Goal: Information Seeking & Learning: Learn about a topic

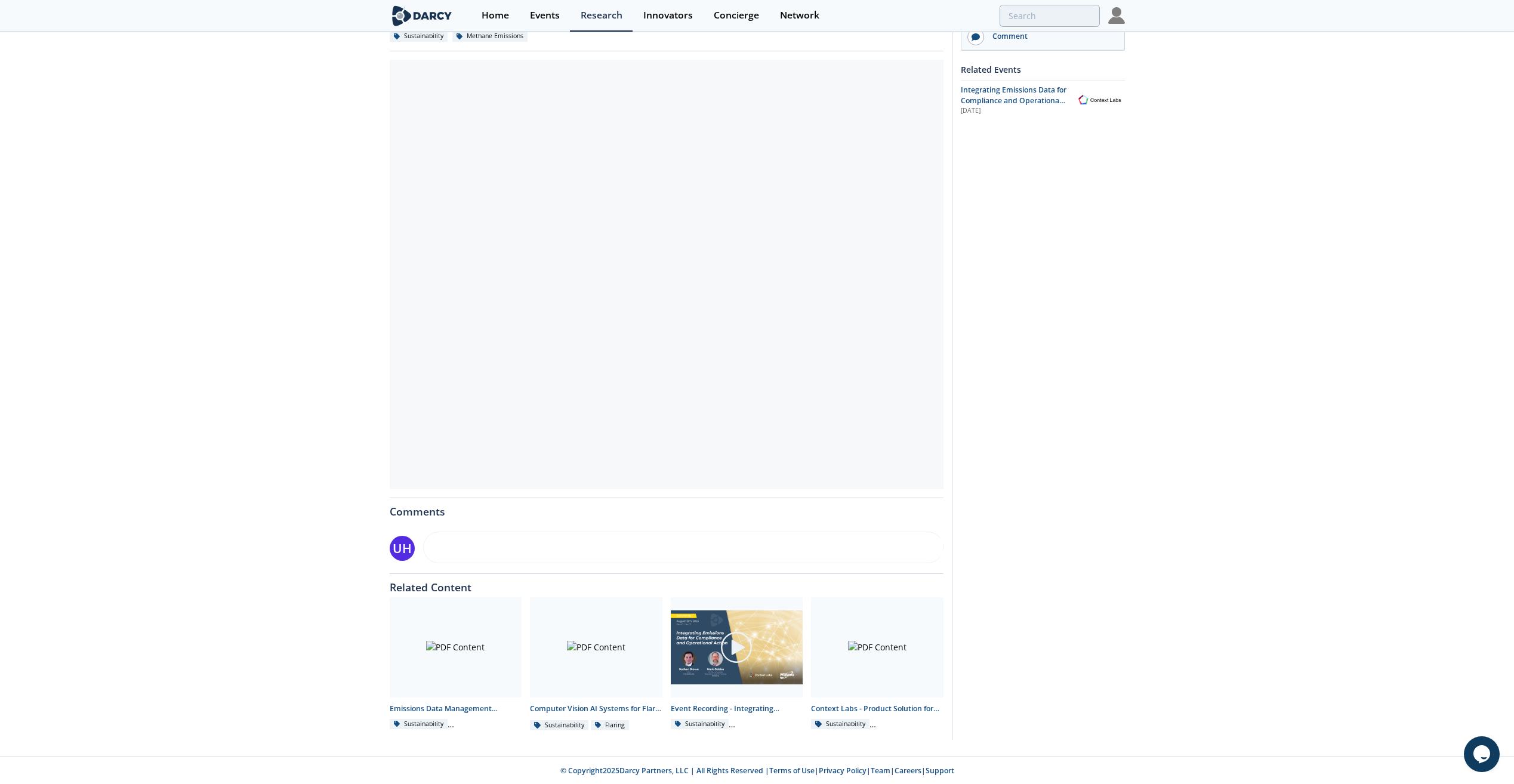
scroll to position [119, 0]
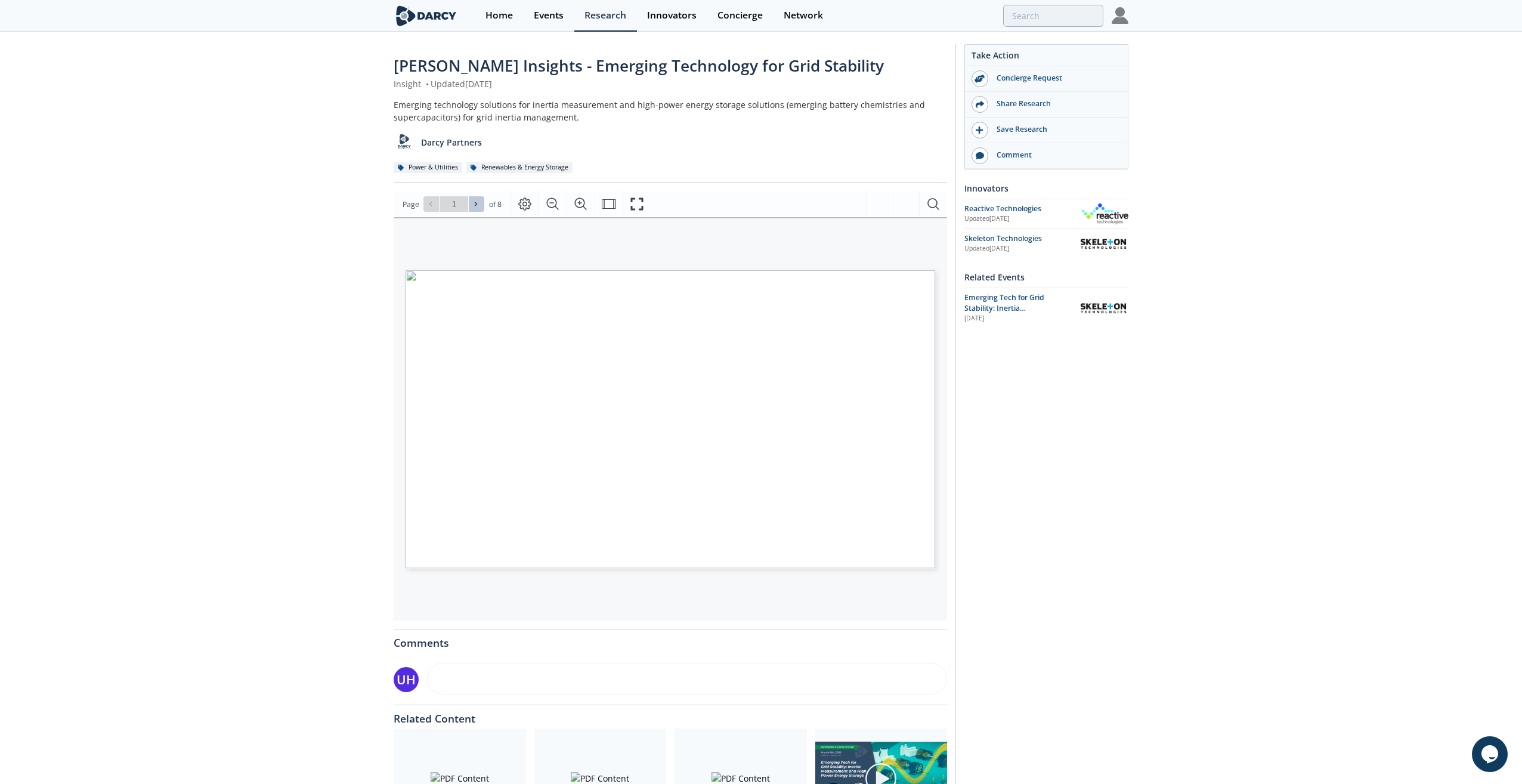
click at [478, 203] on icon at bounding box center [475, 203] width 7 height 7
type input "2"
click at [475, 204] on icon at bounding box center [475, 204] width 2 height 4
type input "3"
click at [475, 204] on icon at bounding box center [475, 204] width 2 height 4
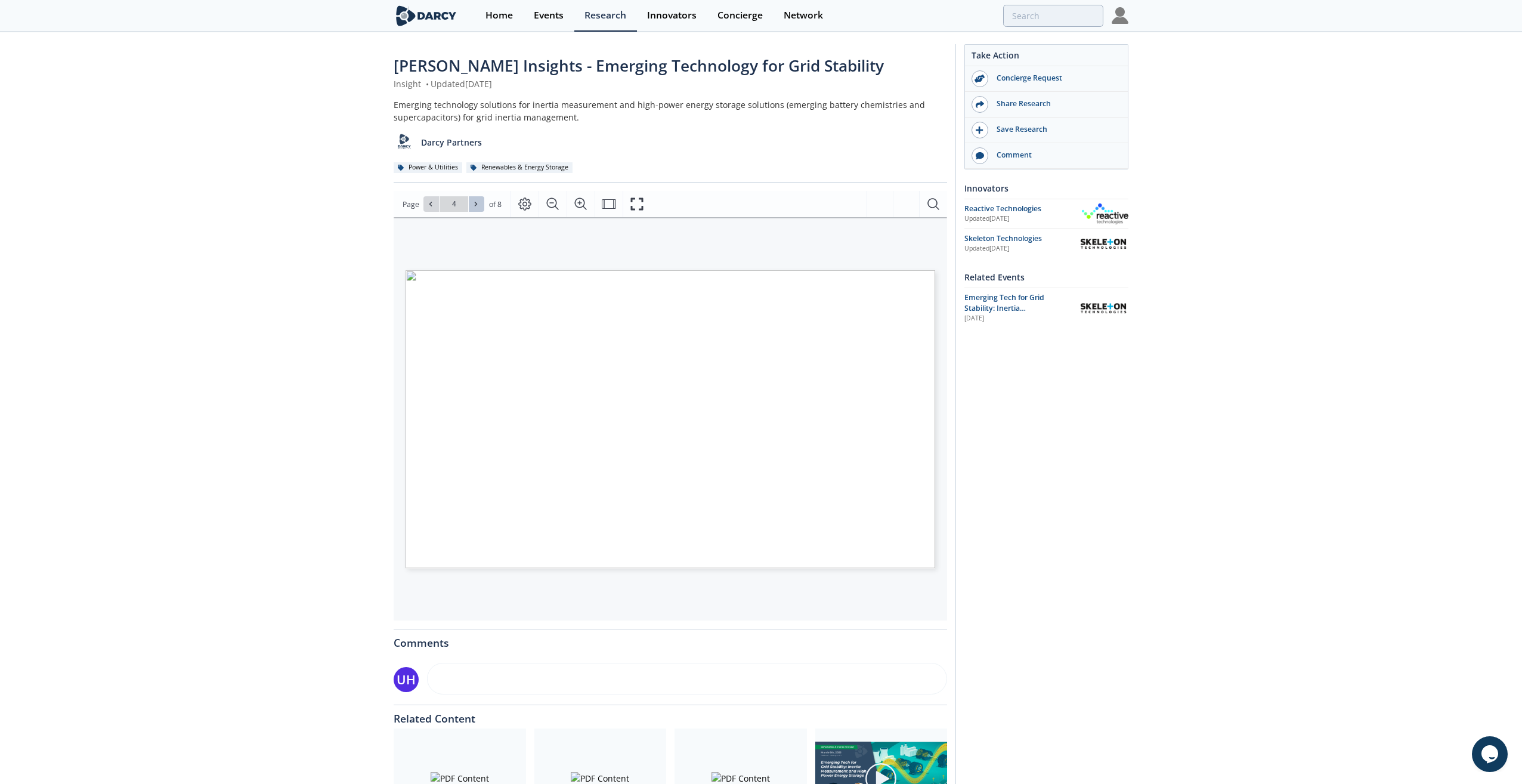
click at [478, 201] on icon at bounding box center [475, 203] width 7 height 7
click at [478, 203] on icon at bounding box center [475, 203] width 7 height 7
click at [479, 209] on button at bounding box center [477, 204] width 15 height 15
type input "8"
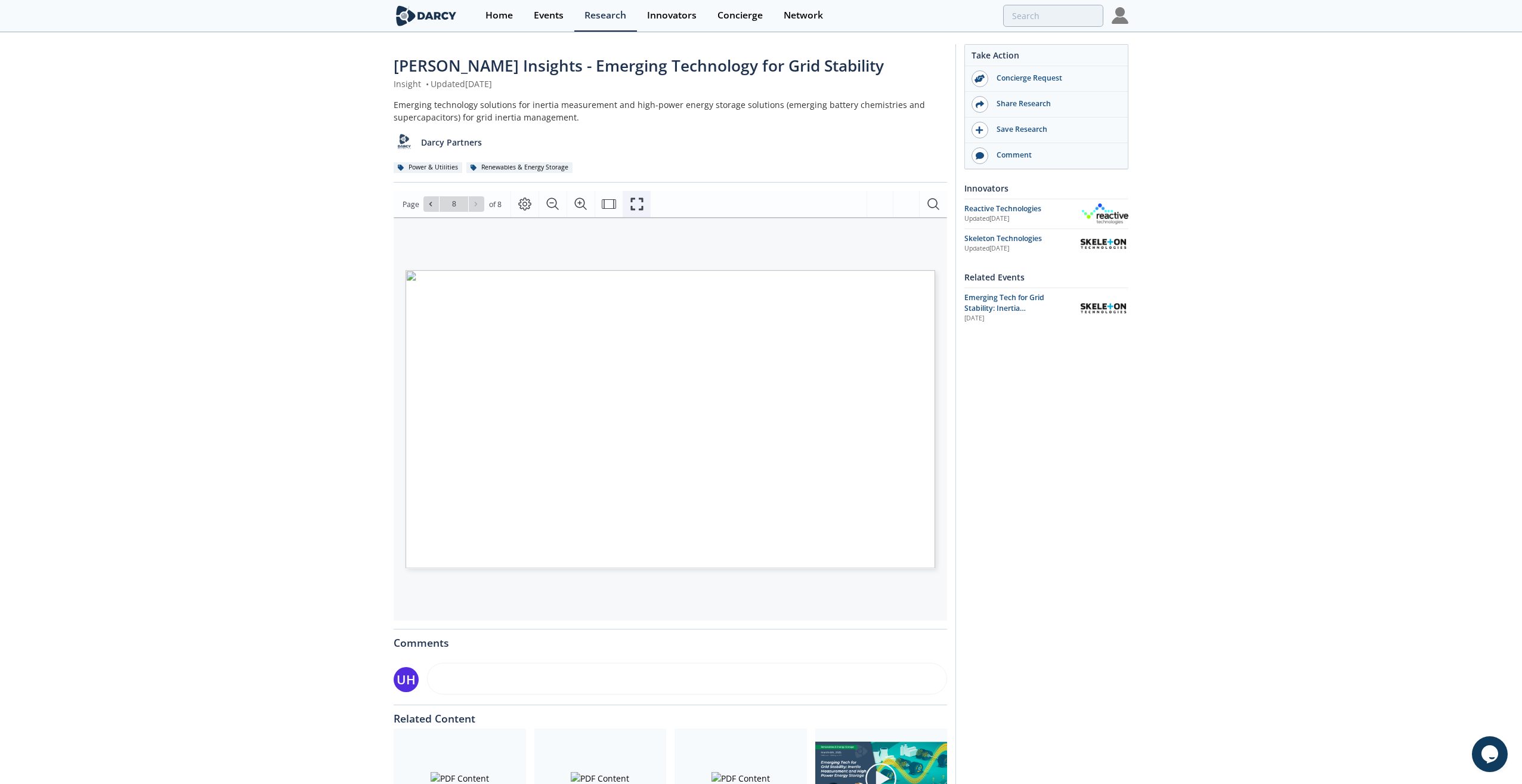
click at [640, 203] on icon "Fullscreen" at bounding box center [637, 204] width 15 height 15
click at [823, 292] on span "here" at bounding box center [823, 291] width 13 height 4
click at [428, 206] on icon at bounding box center [430, 203] width 7 height 7
click at [427, 201] on icon at bounding box center [430, 203] width 7 height 7
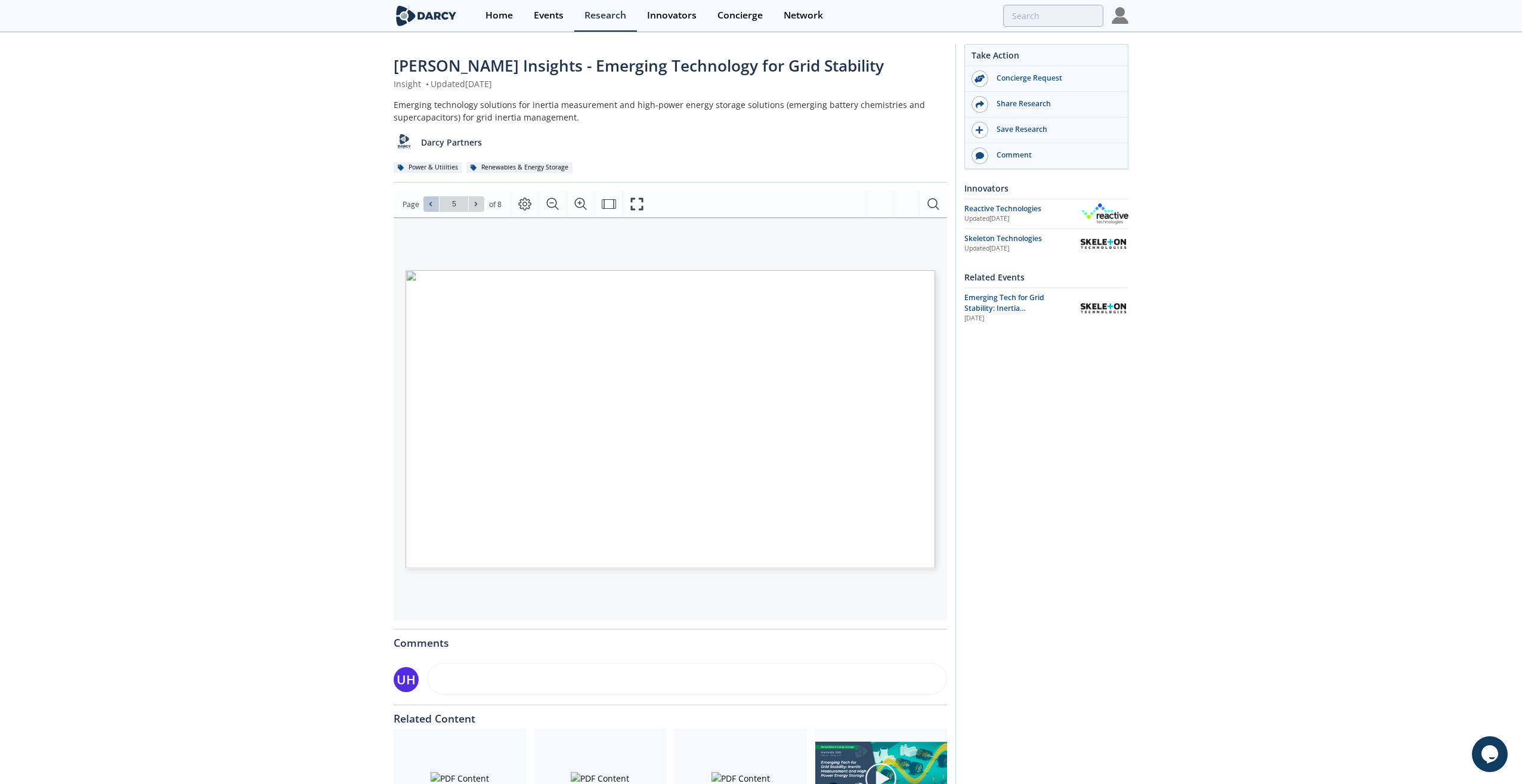
click at [429, 203] on icon at bounding box center [430, 203] width 7 height 7
click at [526, 204] on icon "Page Layout" at bounding box center [525, 204] width 13 height 13
click at [676, 238] on div "Enhanced inertia measurement methods Sources: , , , , , , , , , , , , , , , , ,…" at bounding box center [664, 372] width 541 height 310
click at [435, 204] on button at bounding box center [431, 204] width 15 height 15
click at [433, 204] on icon at bounding box center [430, 203] width 7 height 7
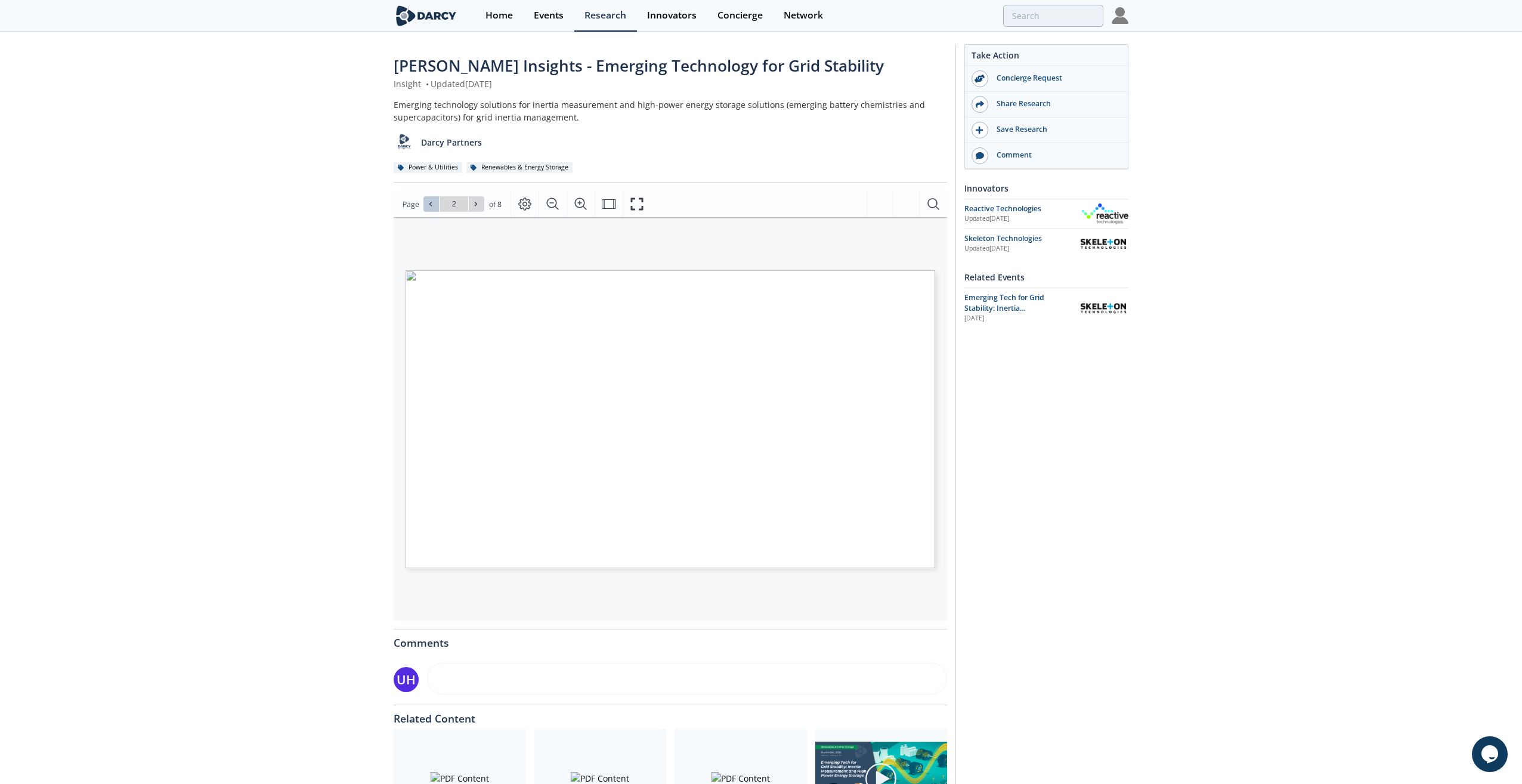
click at [433, 204] on icon at bounding box center [430, 203] width 7 height 7
type input "1"
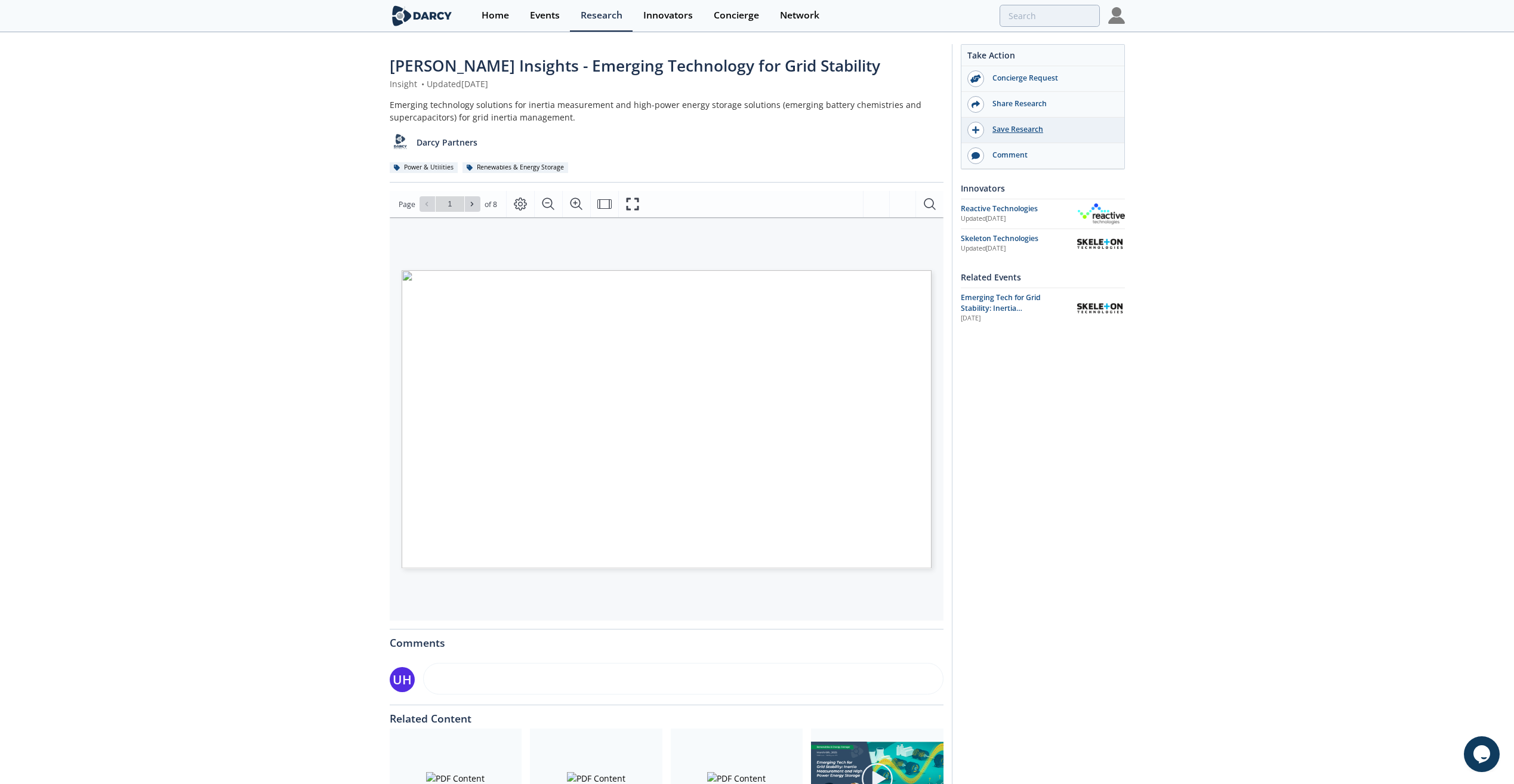
click at [1019, 128] on div "Save Research" at bounding box center [1050, 129] width 133 height 11
click at [1012, 102] on div "Share Research" at bounding box center [1050, 104] width 133 height 11
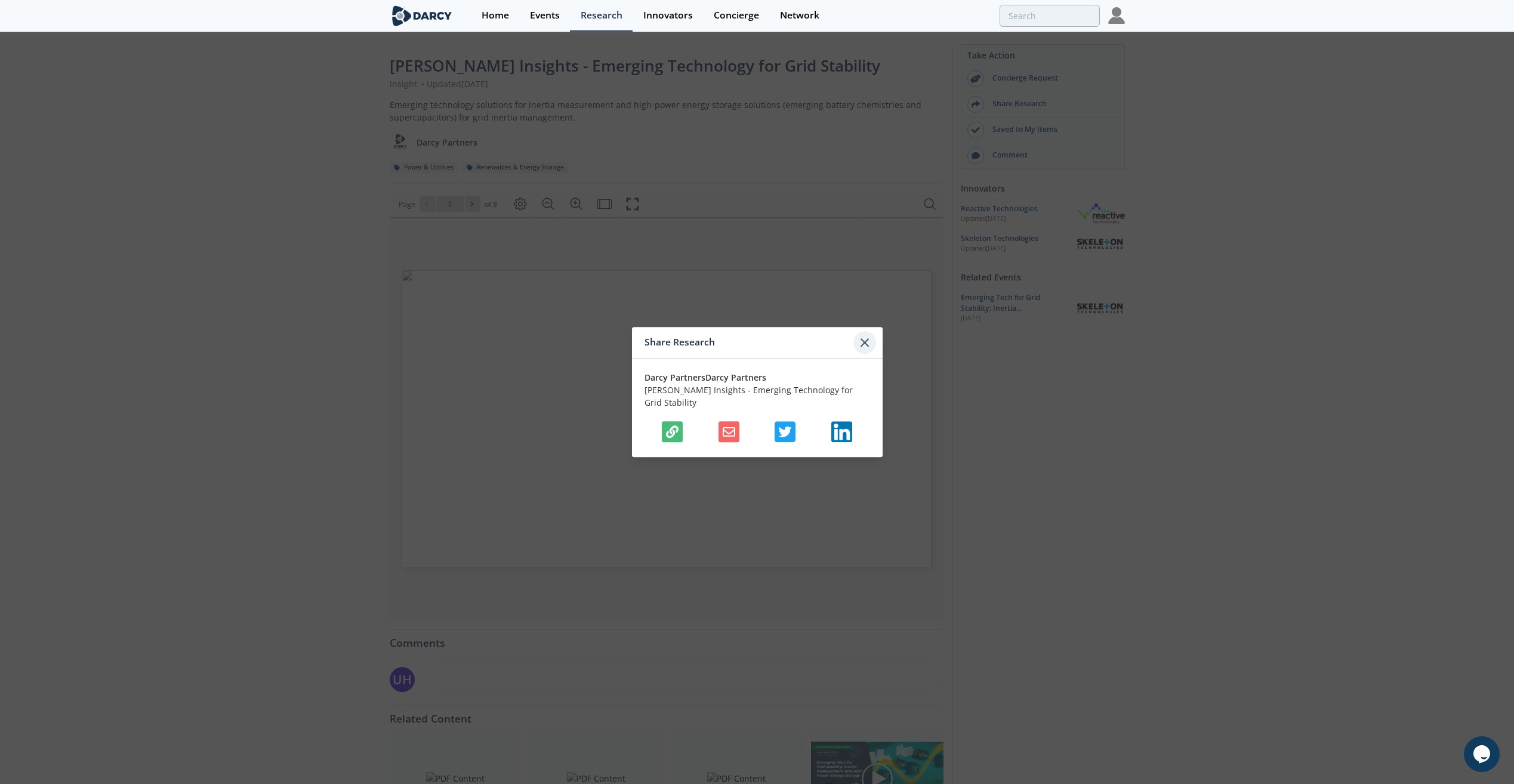
click at [864, 347] on icon at bounding box center [864, 342] width 15 height 15
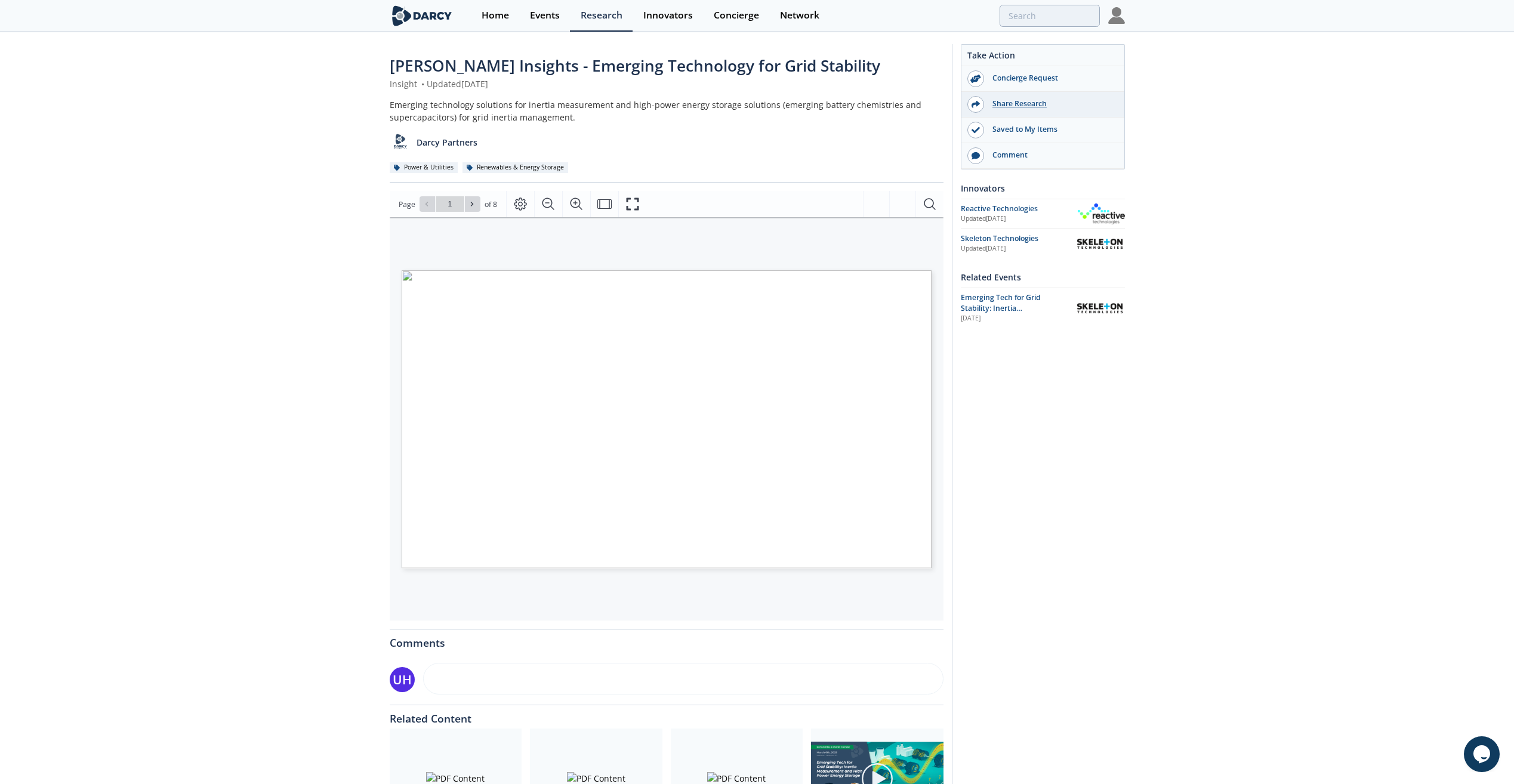
click at [1022, 99] on div "Share Research" at bounding box center [1050, 104] width 133 height 11
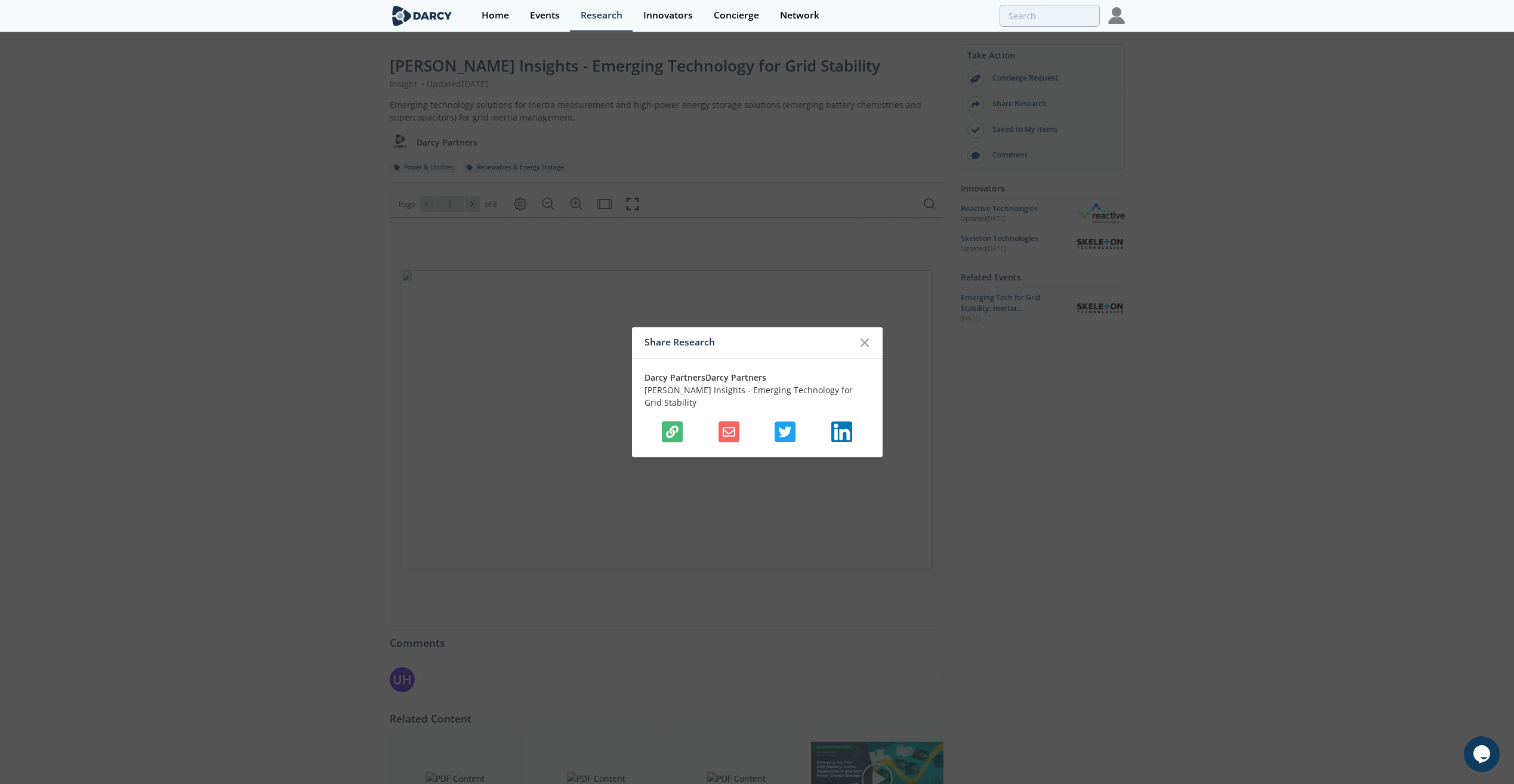
click at [737, 432] on button "button" at bounding box center [728, 431] width 21 height 21
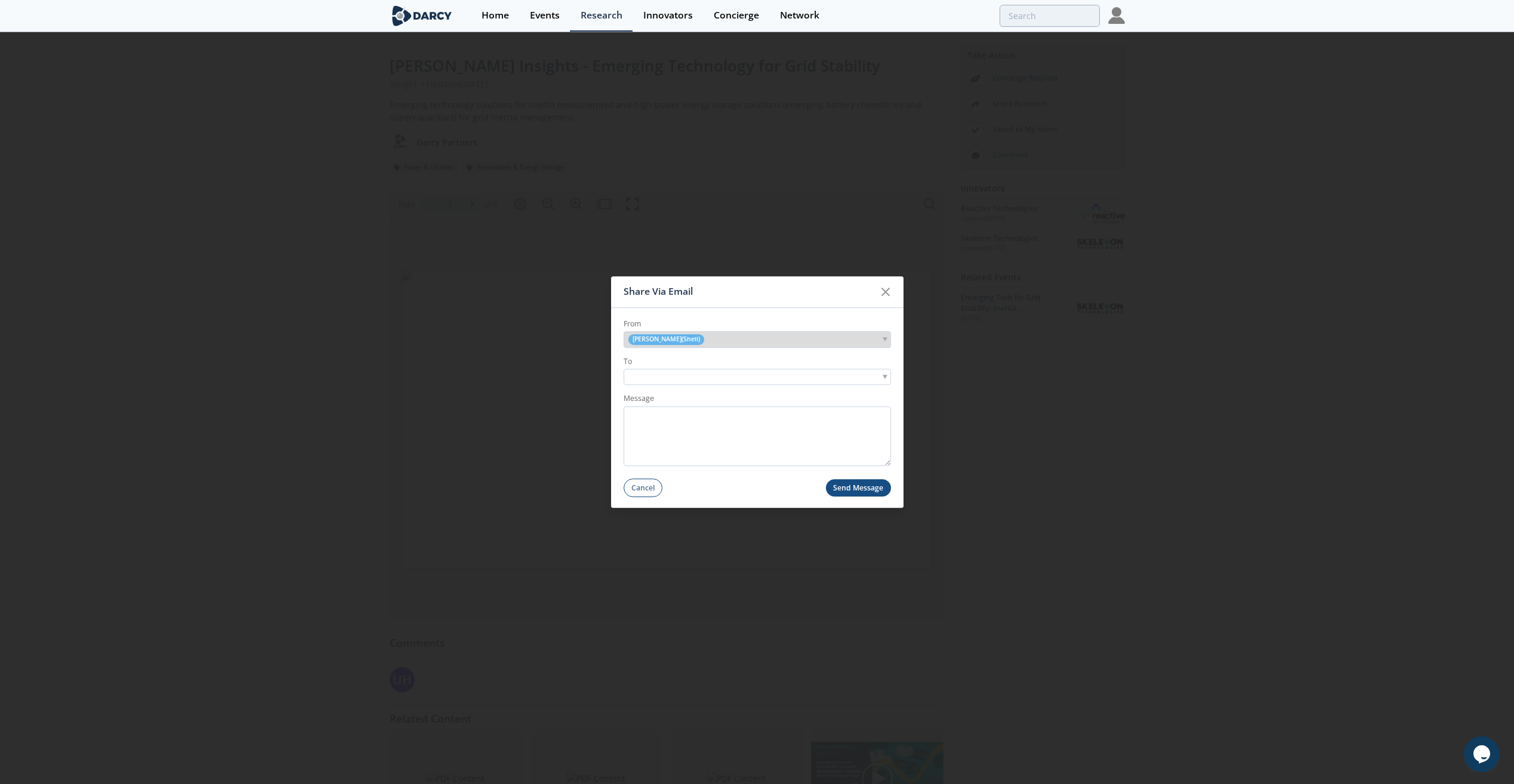
click at [736, 376] on div at bounding box center [757, 377] width 267 height 16
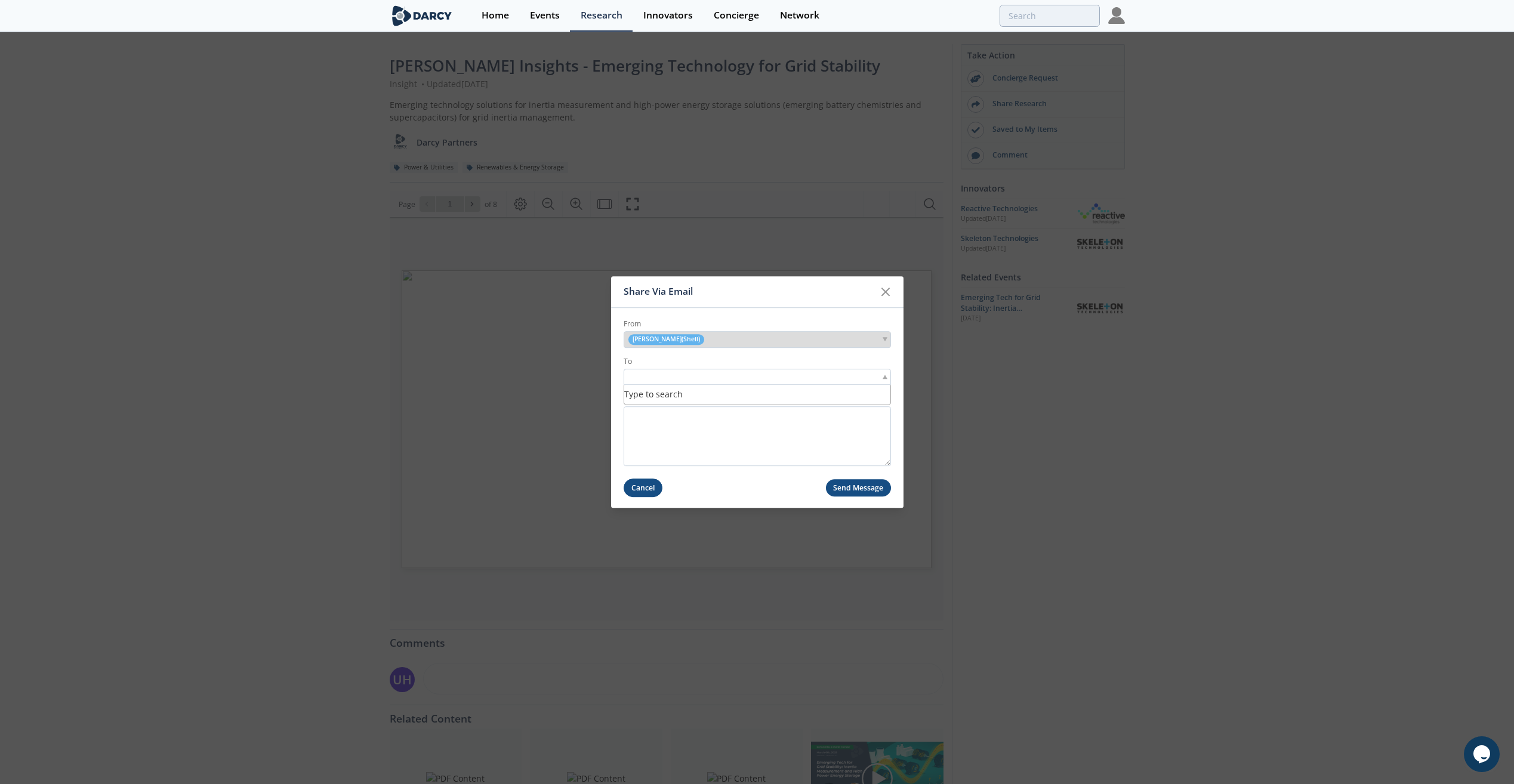
click at [645, 488] on button "Cancel" at bounding box center [643, 487] width 39 height 18
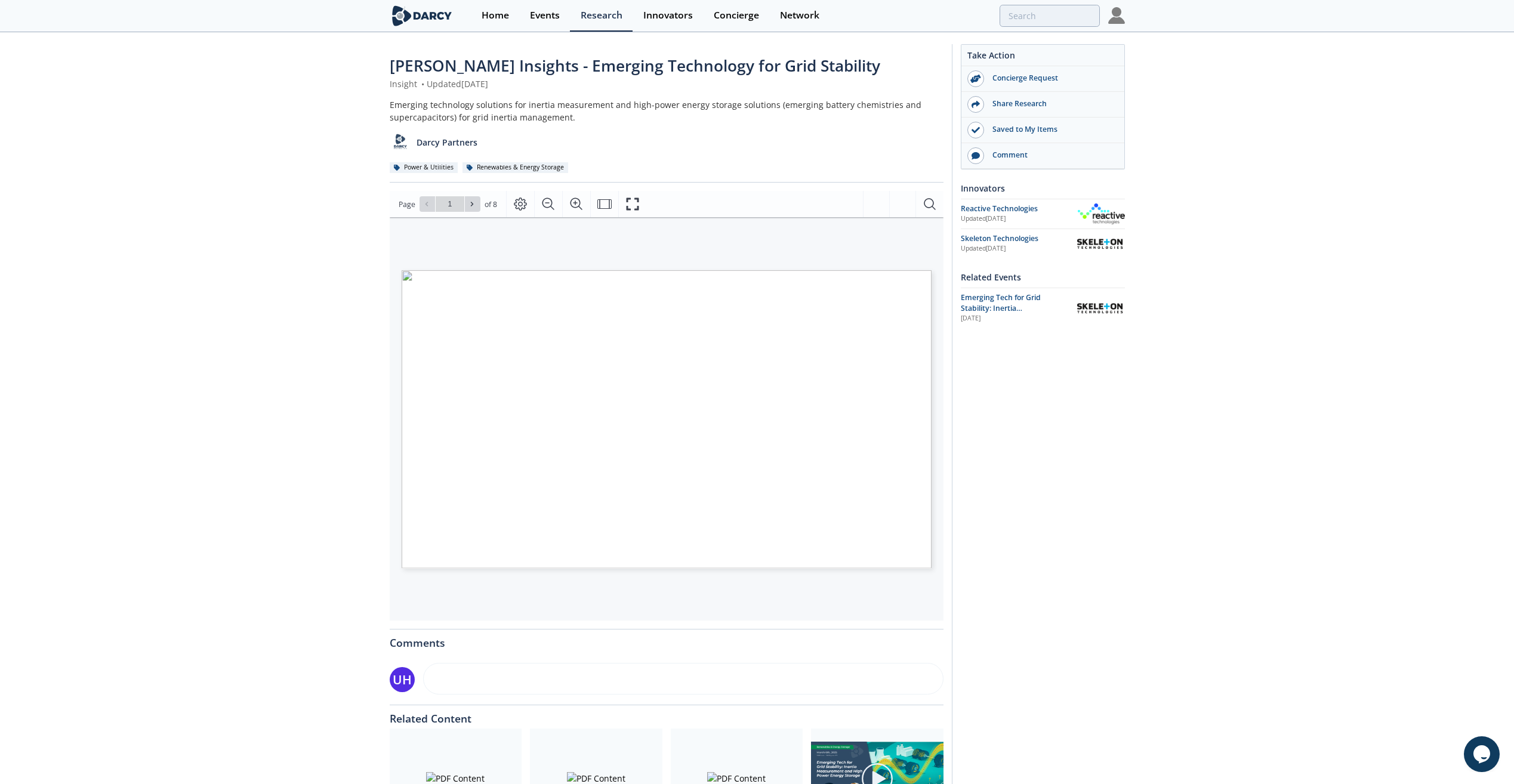
click at [1115, 15] on img at bounding box center [1116, 15] width 17 height 17
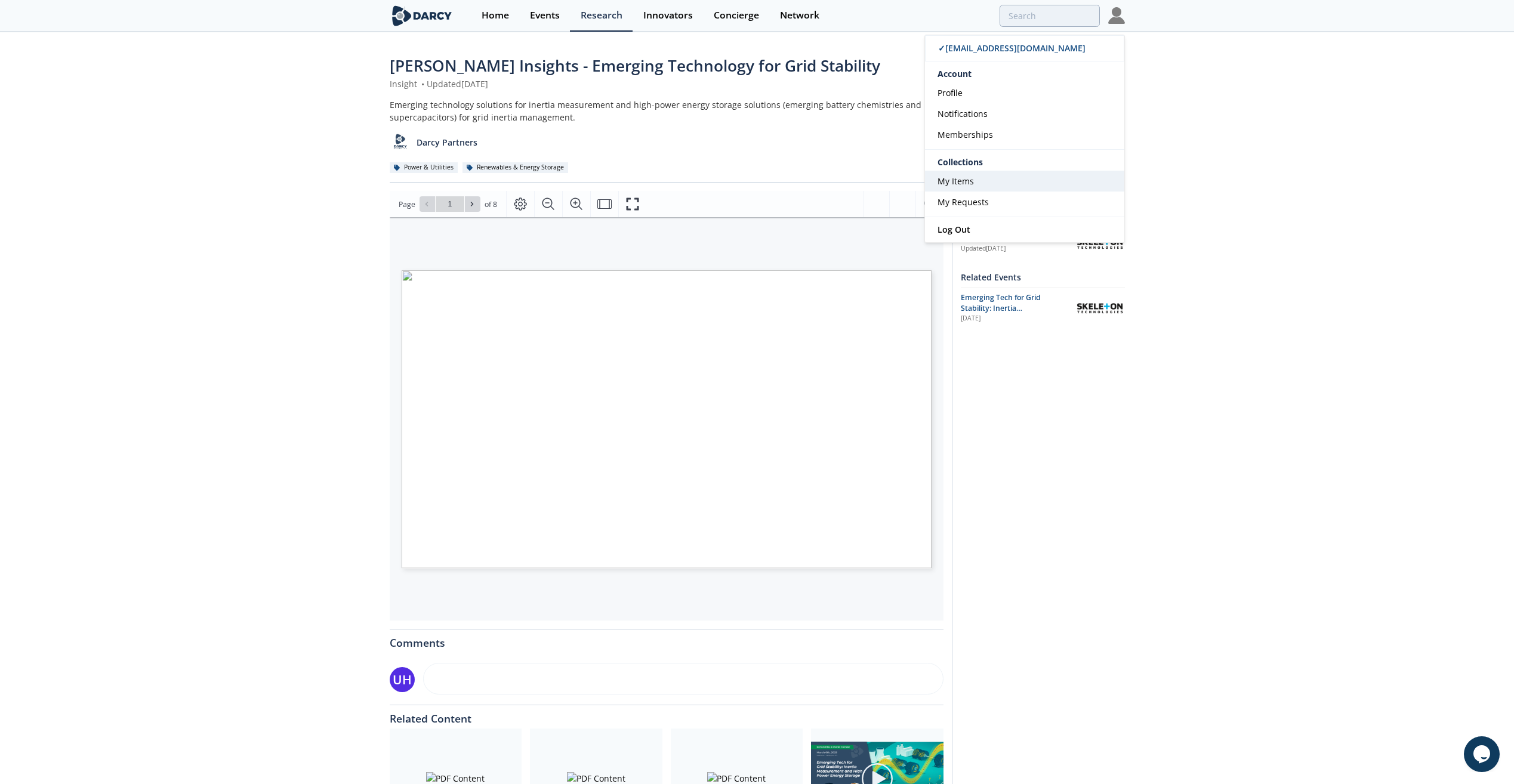
click at [965, 178] on span "My Items" at bounding box center [955, 181] width 36 height 12
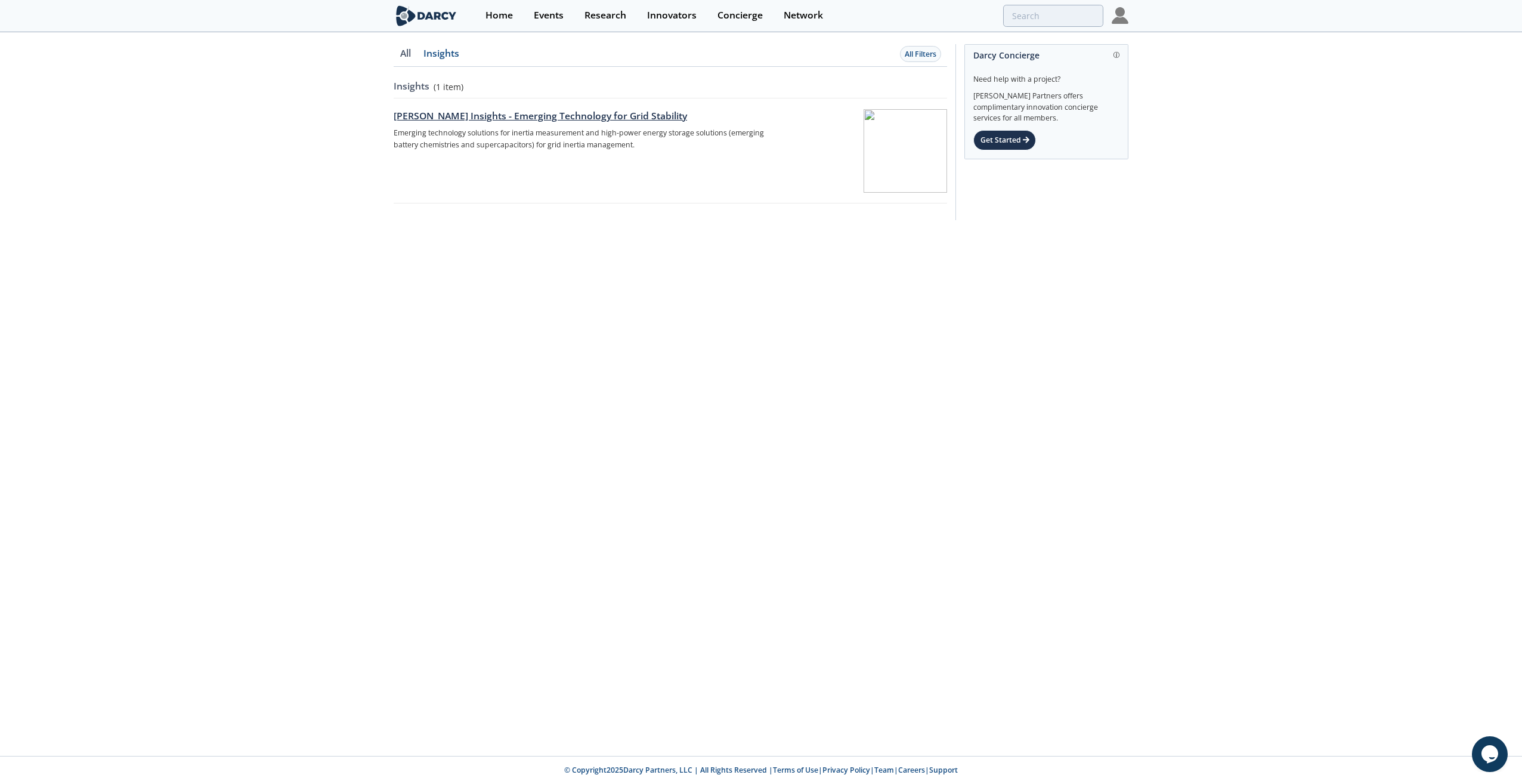
click at [578, 117] on div "[PERSON_NAME] Insights - Emerging Technology for Grid Stability" at bounding box center [591, 116] width 395 height 15
